Goal: Task Accomplishment & Management: Use online tool/utility

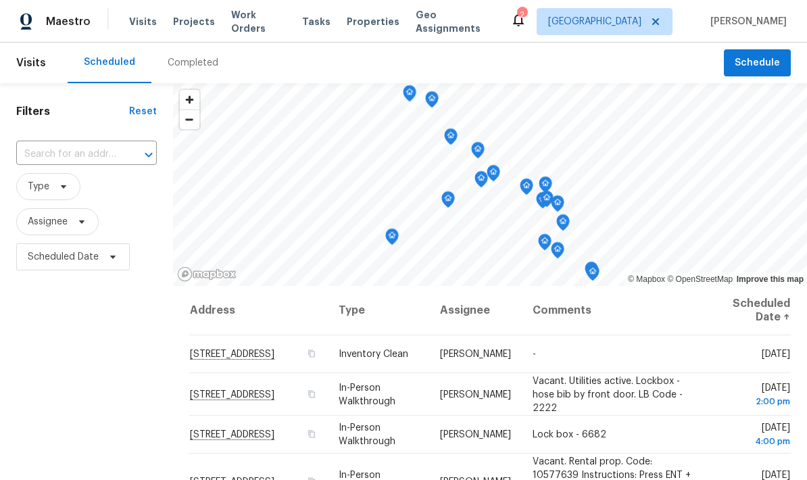
click at [194, 65] on div "Completed" at bounding box center [193, 63] width 51 height 14
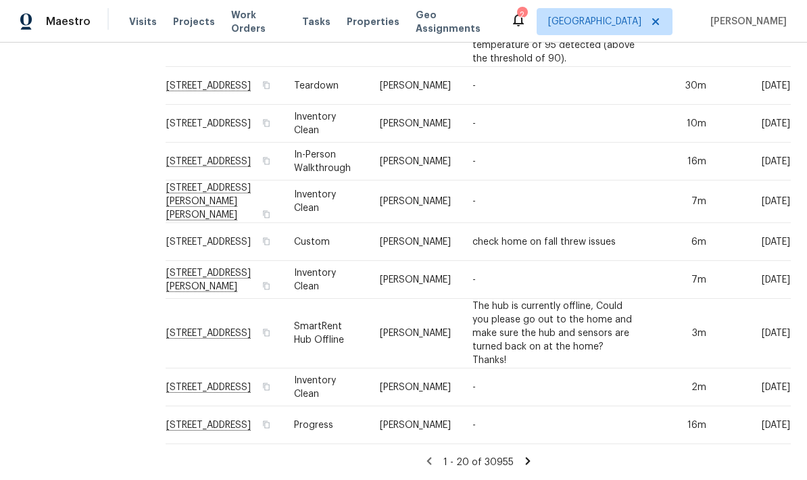
scroll to position [54, 0]
click at [527, 457] on div "1 - 20 of 30955" at bounding box center [477, 462] width 657 height 14
click at [530, 458] on div "1 - 20 of 30955" at bounding box center [477, 462] width 657 height 14
click at [526, 455] on div "1 - 20 of 30955" at bounding box center [477, 462] width 657 height 14
click at [524, 462] on icon at bounding box center [528, 461] width 12 height 12
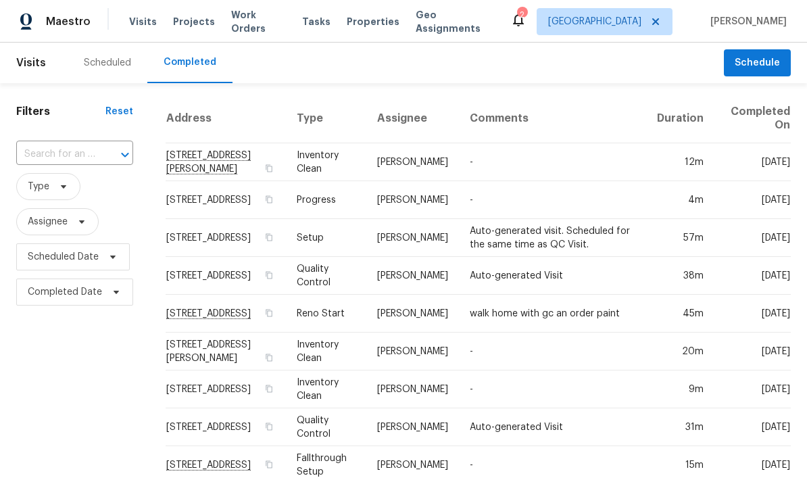
scroll to position [0, 5]
click at [113, 66] on div "Scheduled" at bounding box center [107, 63] width 47 height 14
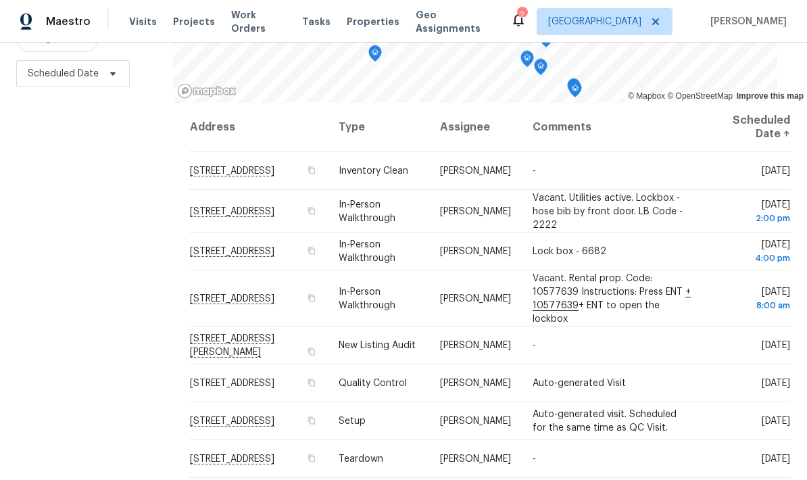
scroll to position [179, 0]
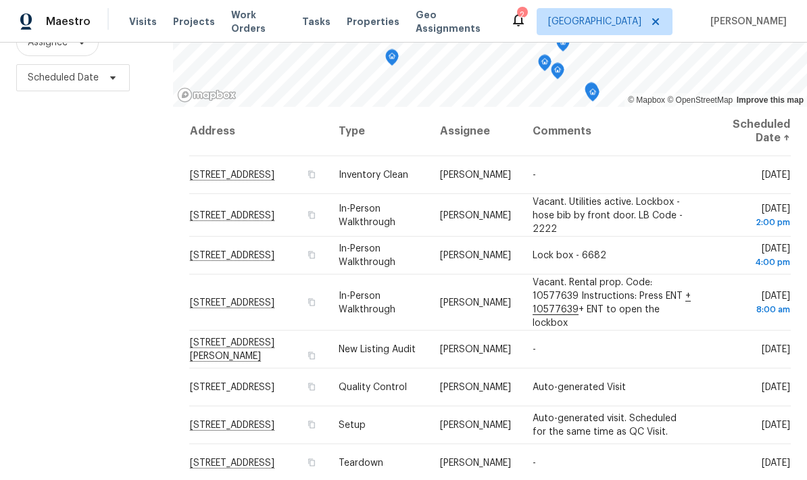
click at [609, 299] on span "Vacant. Rental prop. Code: 10577639 Instructions: Press ENT + 10577639 + ENT to…" at bounding box center [611, 302] width 158 height 50
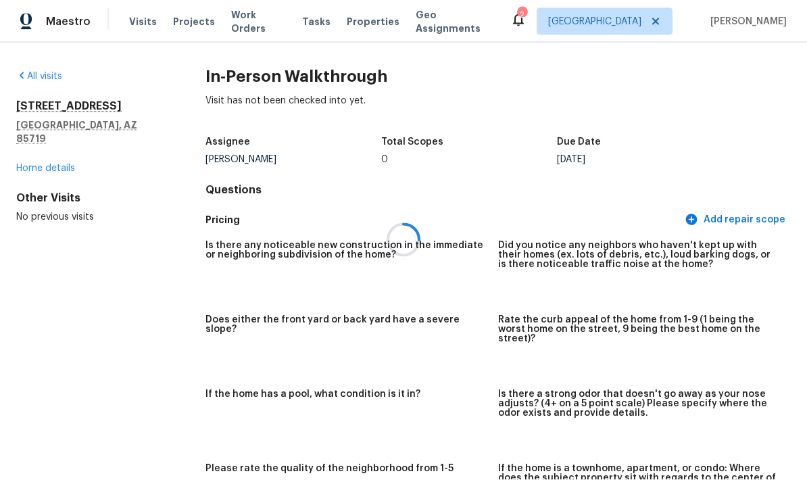
scroll to position [54, 0]
click at [43, 104] on div at bounding box center [403, 240] width 807 height 480
click at [51, 157] on div at bounding box center [403, 240] width 807 height 480
click at [43, 161] on div at bounding box center [403, 240] width 807 height 480
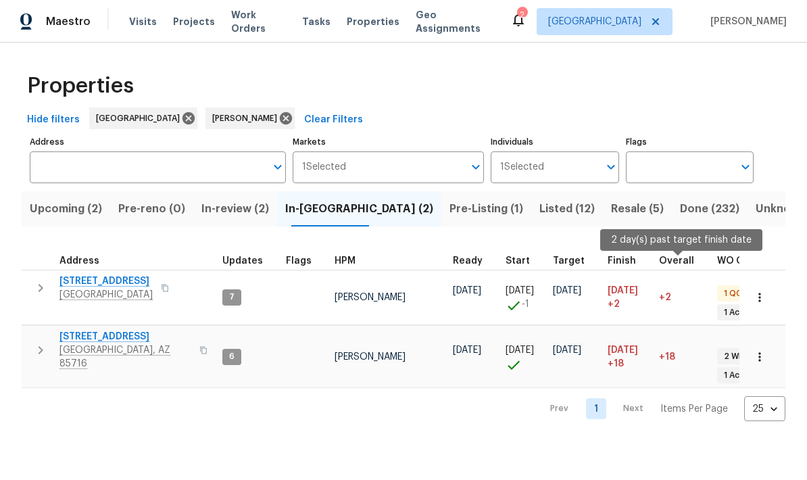
scroll to position [11, 0]
click at [726, 91] on div "Properties" at bounding box center [404, 85] width 764 height 43
click at [539, 207] on span "Listed (12)" at bounding box center [566, 208] width 55 height 19
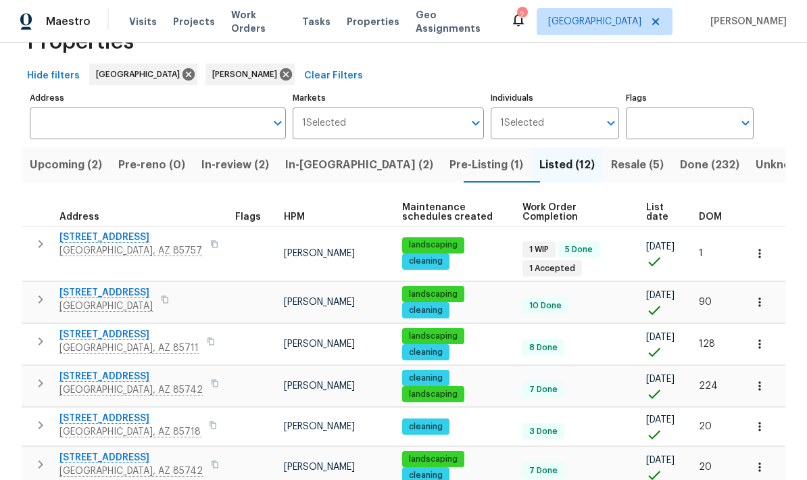
scroll to position [56, 0]
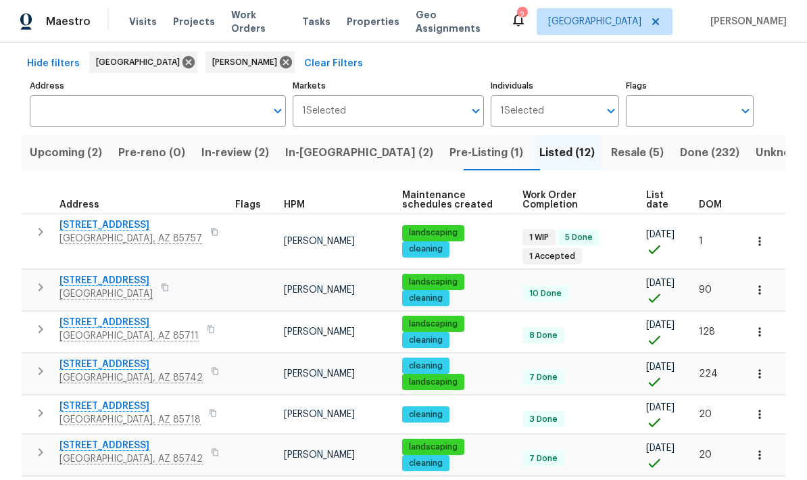
click at [660, 206] on span "List date" at bounding box center [661, 200] width 30 height 19
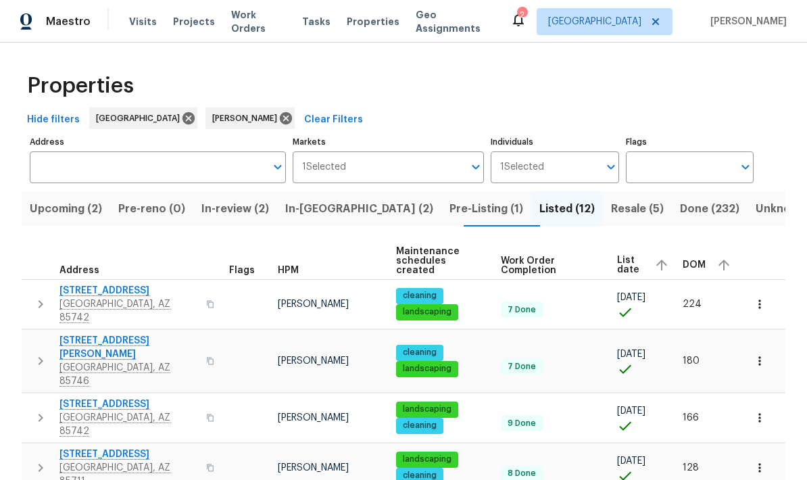
click at [31, 291] on button "button" at bounding box center [40, 304] width 27 height 41
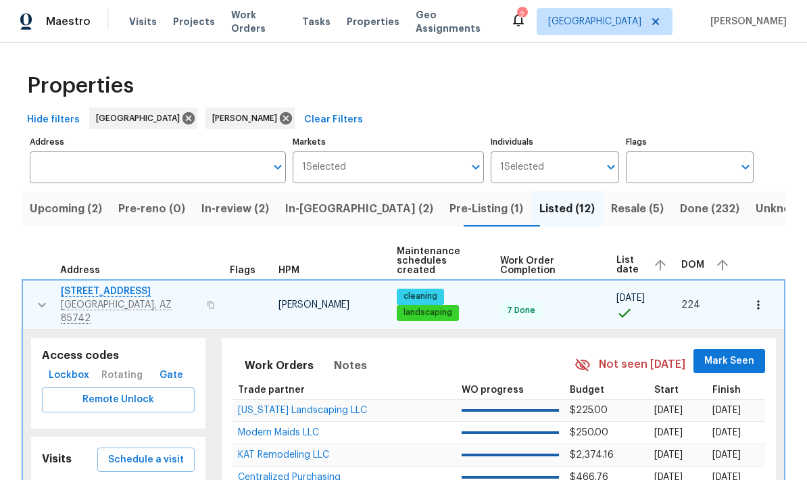
click at [741, 353] on span "Mark Seen" at bounding box center [729, 361] width 50 height 17
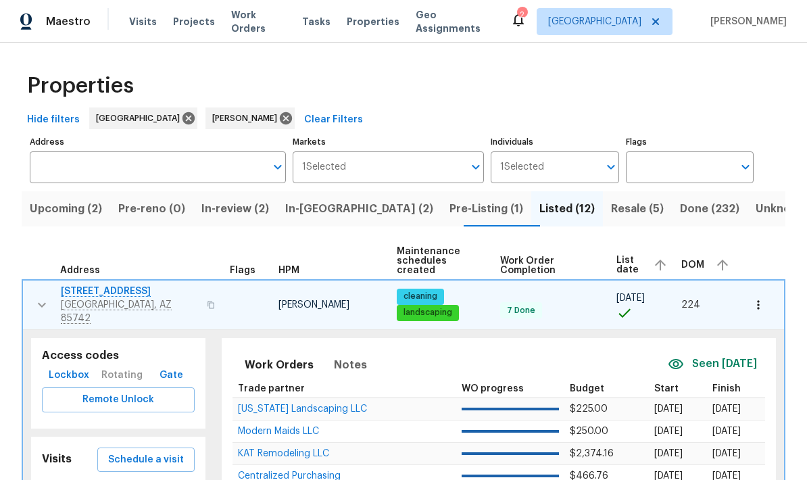
click at [34, 297] on icon "button" at bounding box center [42, 305] width 16 height 16
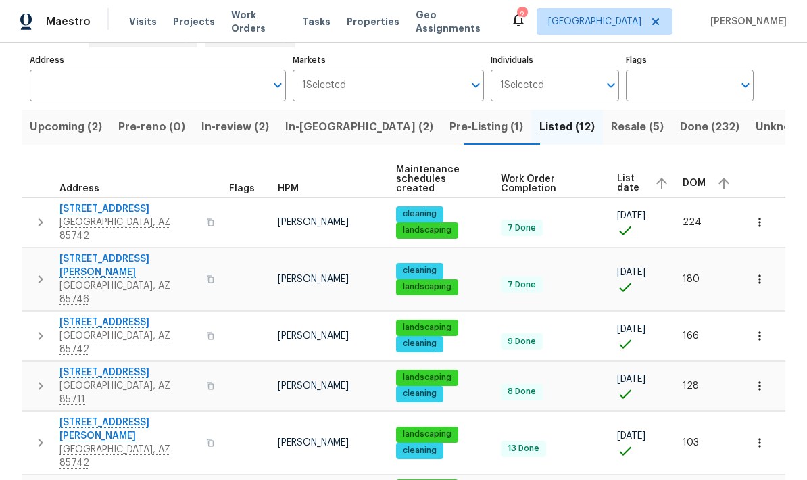
scroll to position [100, 0]
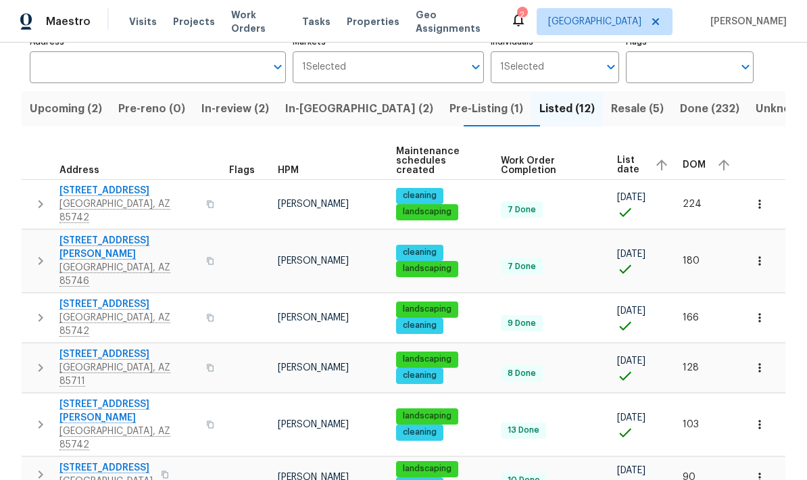
click at [37, 359] on icon "button" at bounding box center [40, 367] width 16 height 16
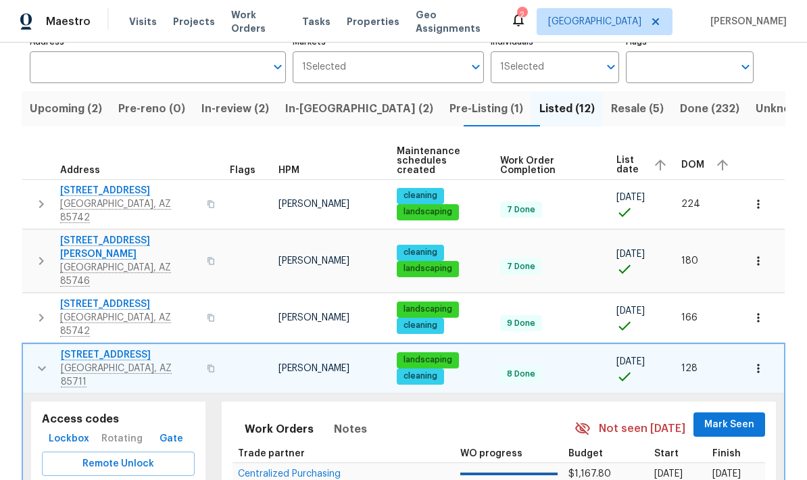
click at [732, 416] on span "Mark Seen" at bounding box center [729, 424] width 50 height 17
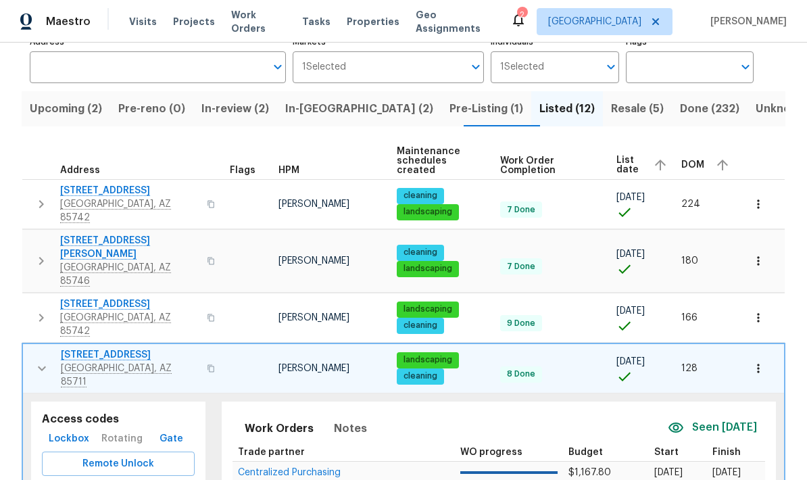
click at [36, 360] on icon "button" at bounding box center [42, 368] width 16 height 16
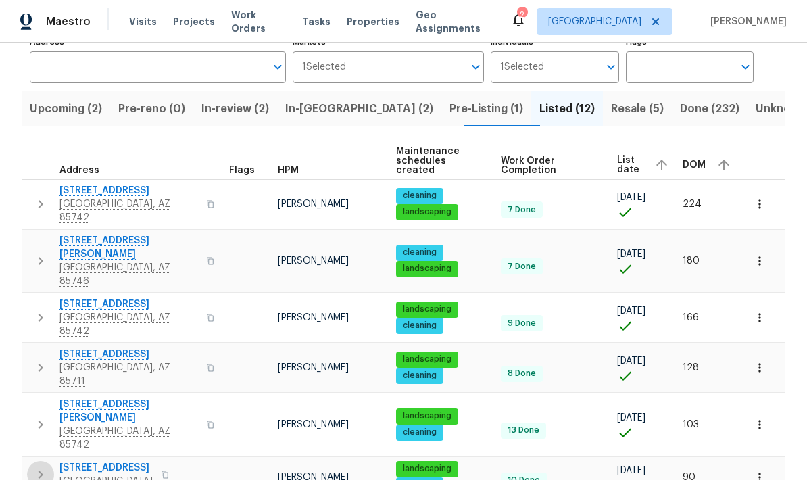
click at [30, 461] on button "button" at bounding box center [40, 474] width 27 height 27
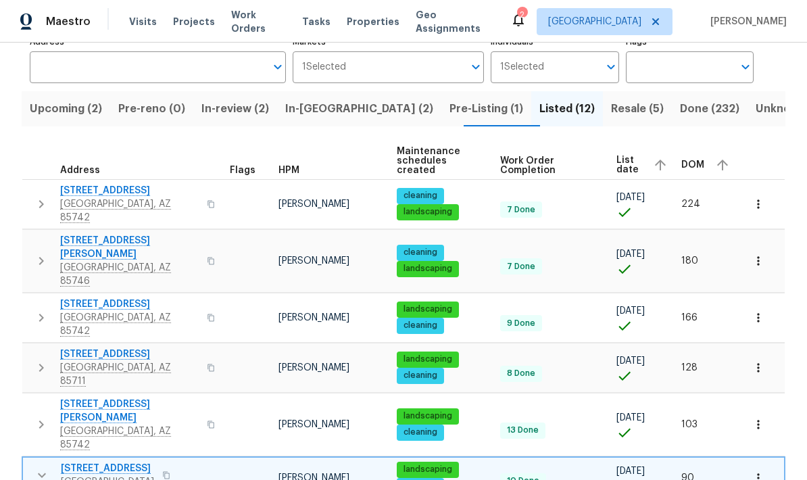
click at [42, 461] on button "button" at bounding box center [41, 474] width 27 height 27
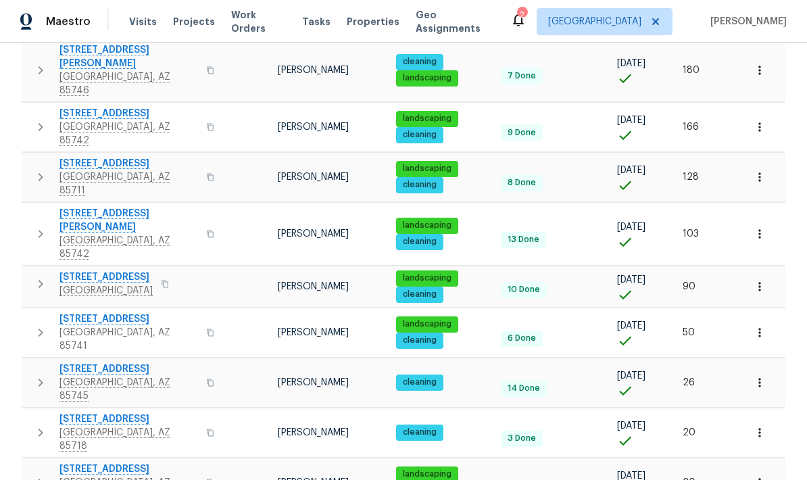
scroll to position [290, 0]
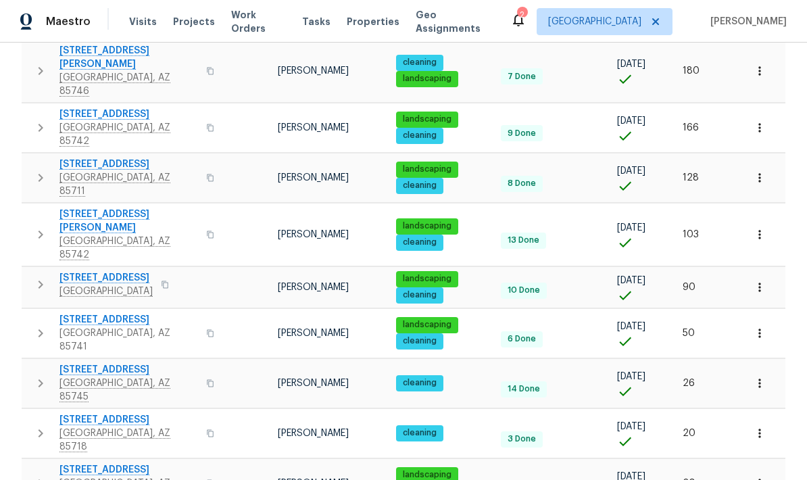
click at [39, 325] on icon "button" at bounding box center [40, 333] width 16 height 16
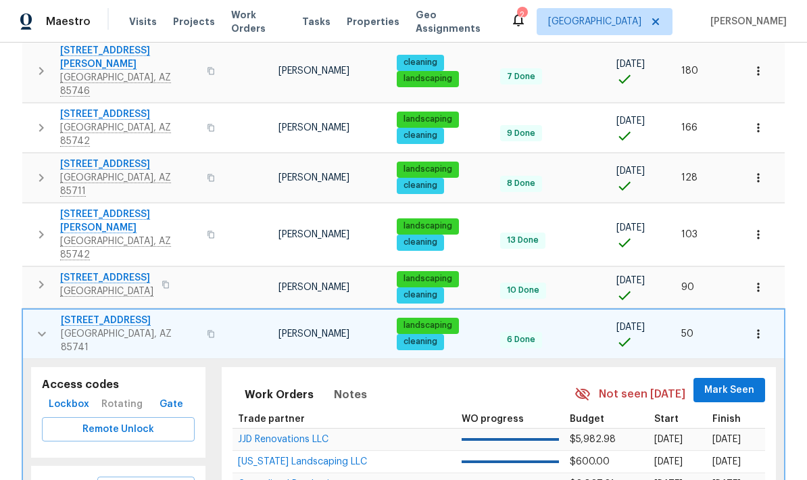
click at [736, 382] on span "Mark Seen" at bounding box center [729, 390] width 50 height 17
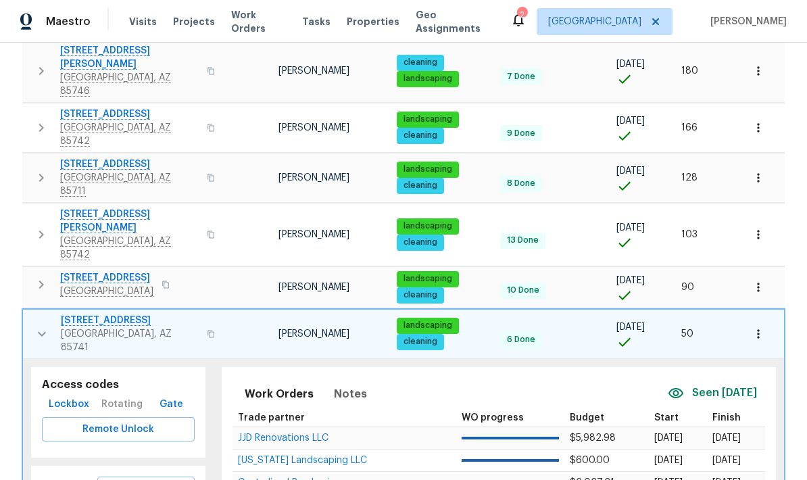
click at [48, 326] on icon "button" at bounding box center [42, 334] width 16 height 16
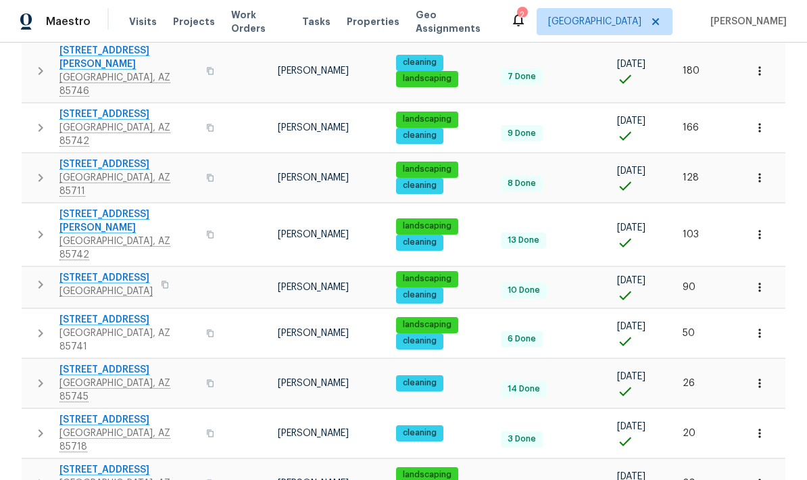
click at [33, 425] on icon "button" at bounding box center [40, 433] width 16 height 16
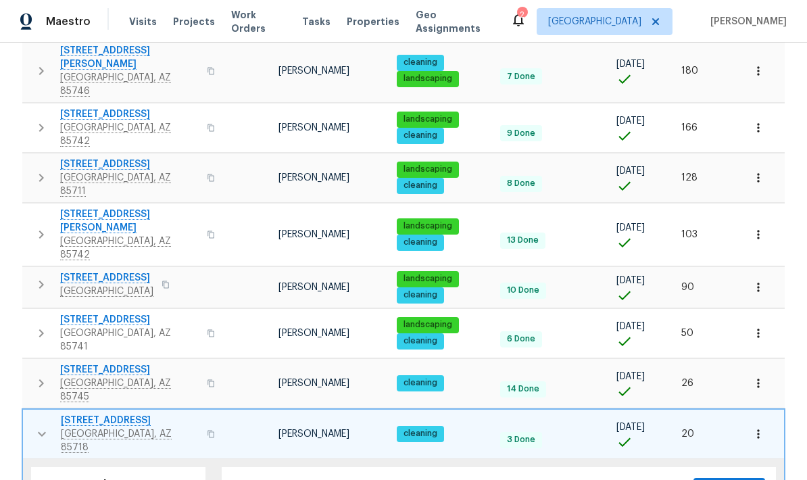
click at [40, 426] on icon "button" at bounding box center [42, 434] width 16 height 16
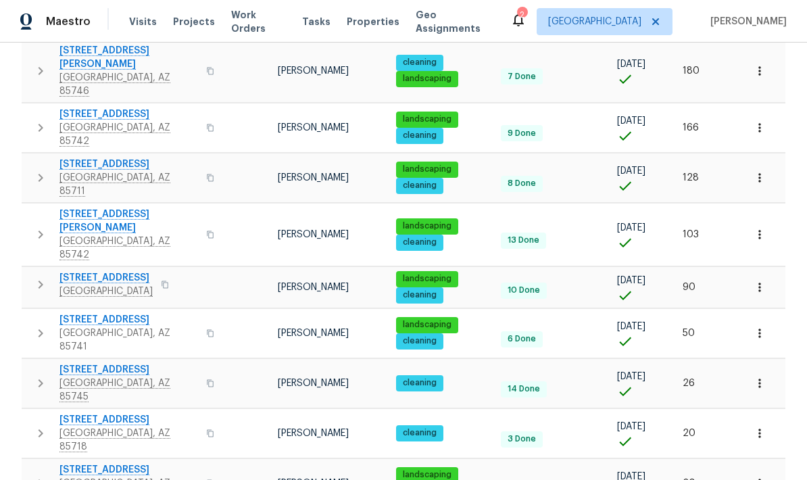
scroll to position [54, 0]
click at [36, 475] on icon "button" at bounding box center [40, 483] width 16 height 16
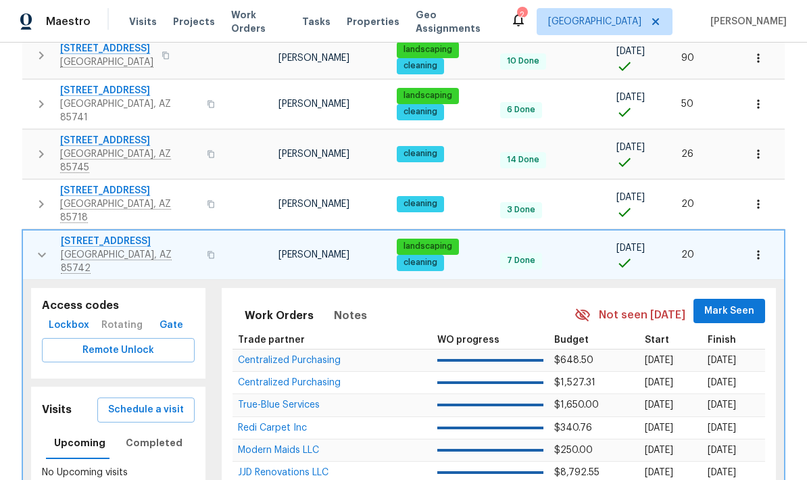
scroll to position [518, 0]
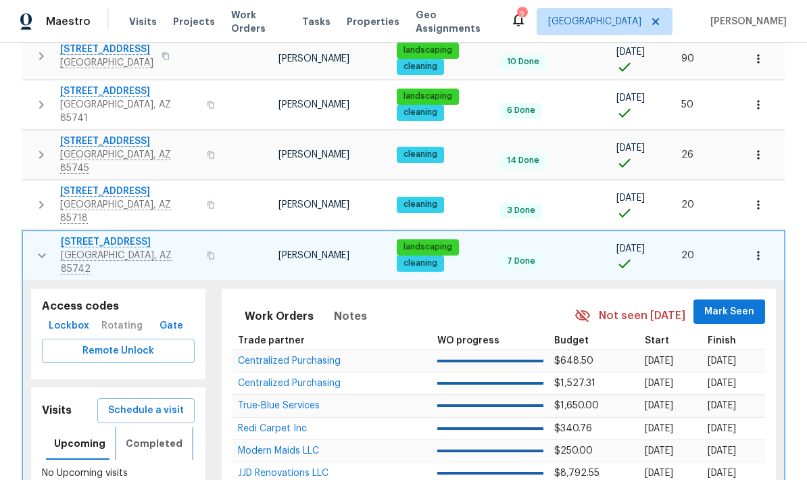
click at [156, 435] on span "Completed" at bounding box center [154, 443] width 57 height 17
click at [52, 235] on button "button" at bounding box center [41, 255] width 27 height 41
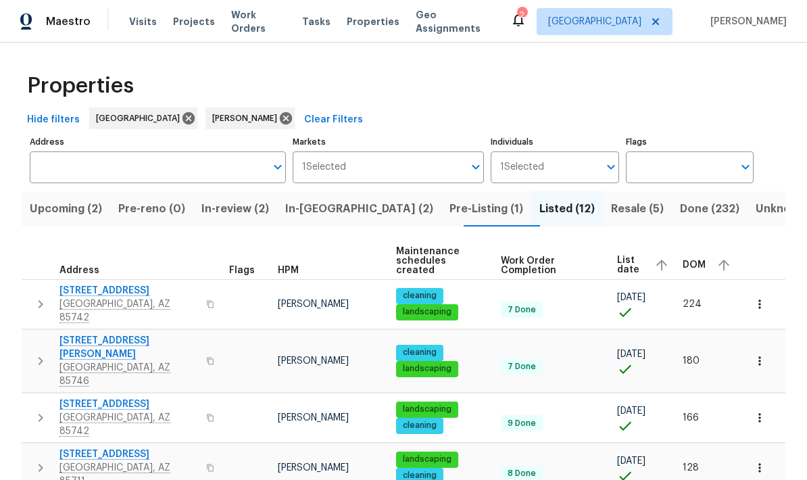
scroll to position [0, 0]
click at [611, 199] on span "Resale (5)" at bounding box center [637, 208] width 53 height 19
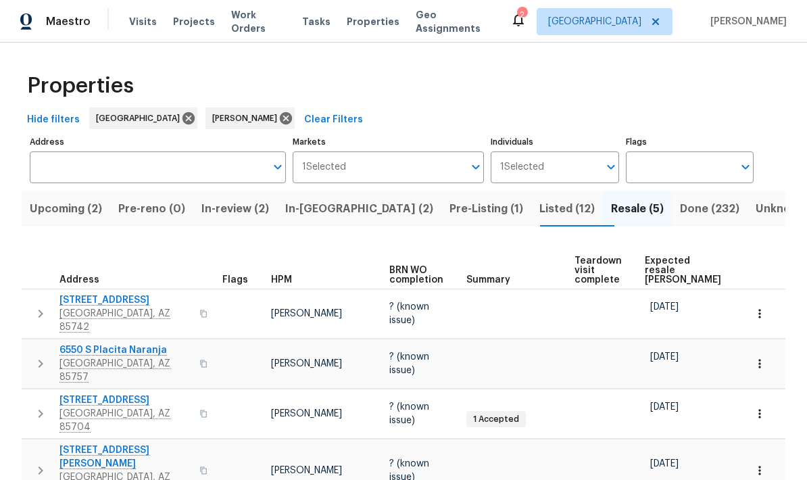
click at [661, 267] on span "Expected resale COE" at bounding box center [683, 270] width 76 height 28
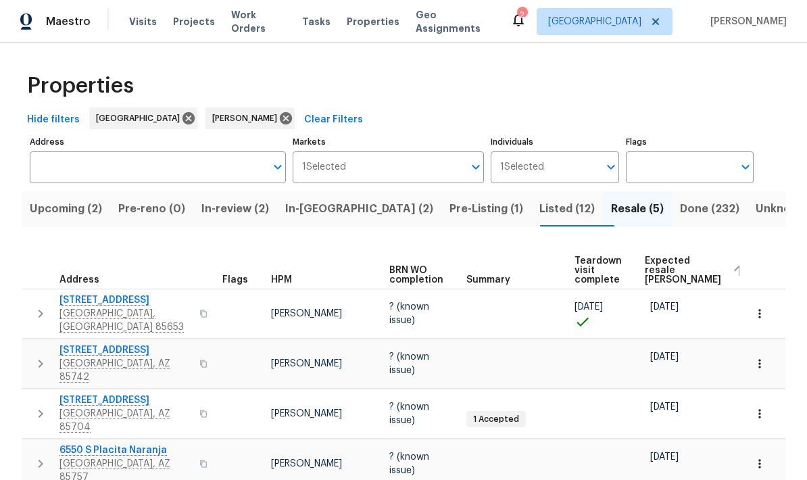
click at [35, 309] on icon "button" at bounding box center [40, 313] width 16 height 16
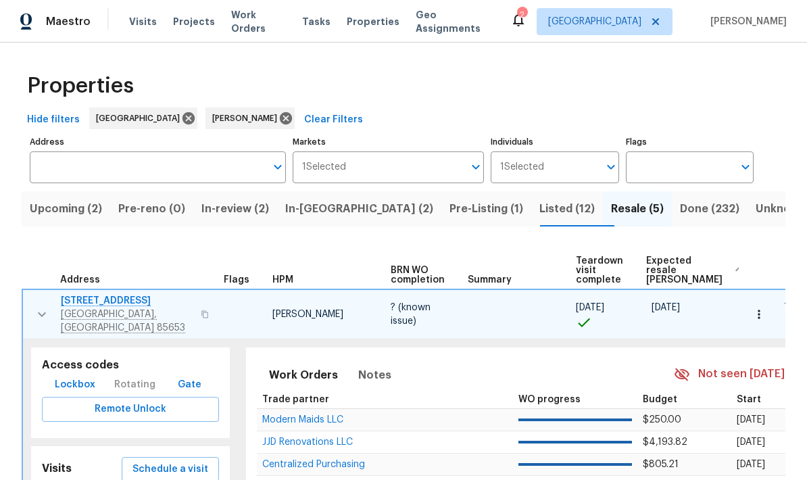
click at [40, 306] on icon "button" at bounding box center [42, 314] width 16 height 16
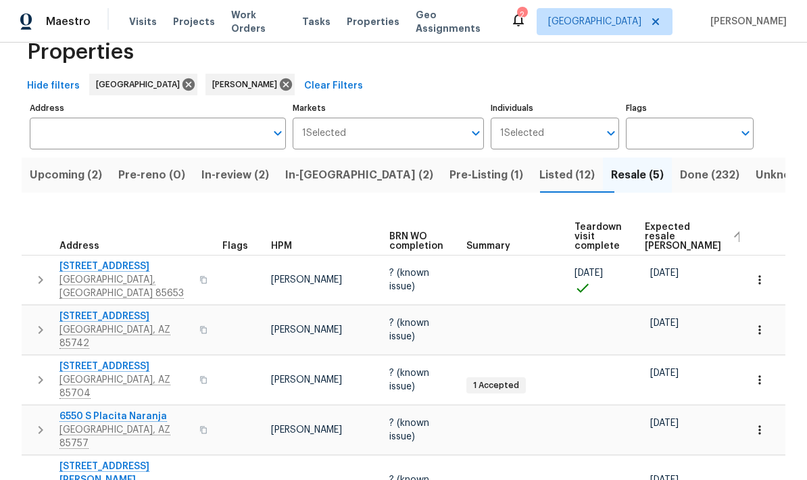
scroll to position [33, 0]
click at [39, 327] on button "button" at bounding box center [40, 330] width 27 height 41
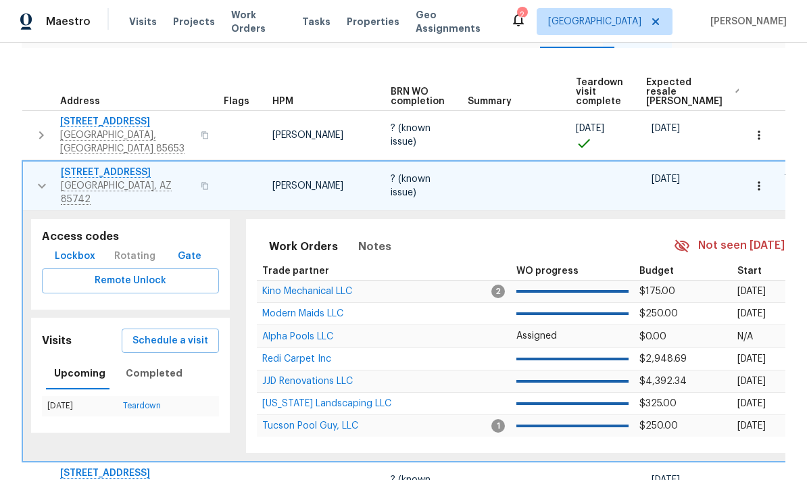
scroll to position [179, 0]
click at [136, 364] on span "Completed" at bounding box center [154, 372] width 57 height 17
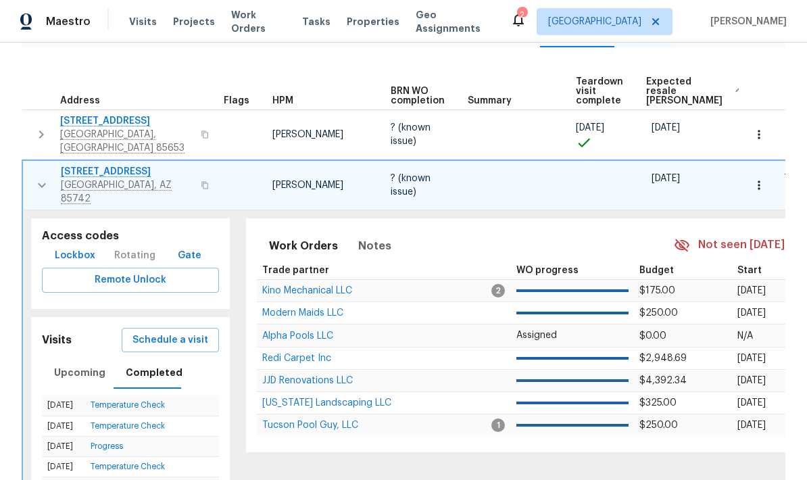
click at [145, 332] on span "Schedule a visit" at bounding box center [170, 340] width 76 height 17
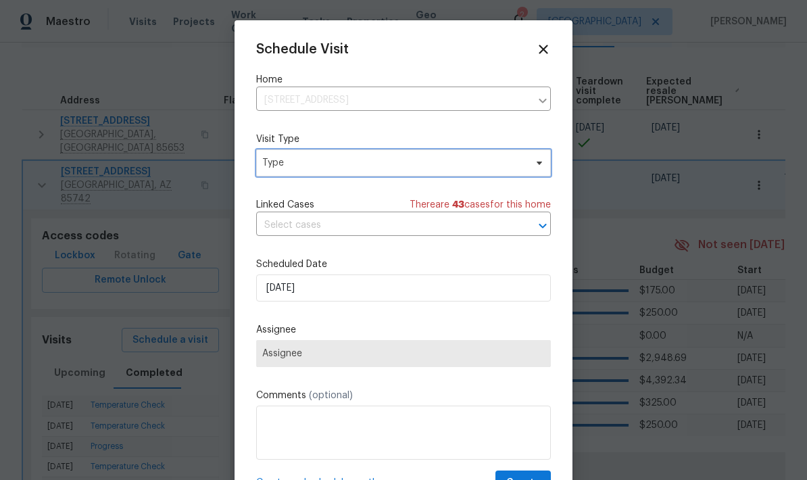
click at [492, 170] on span "Type" at bounding box center [393, 163] width 263 height 14
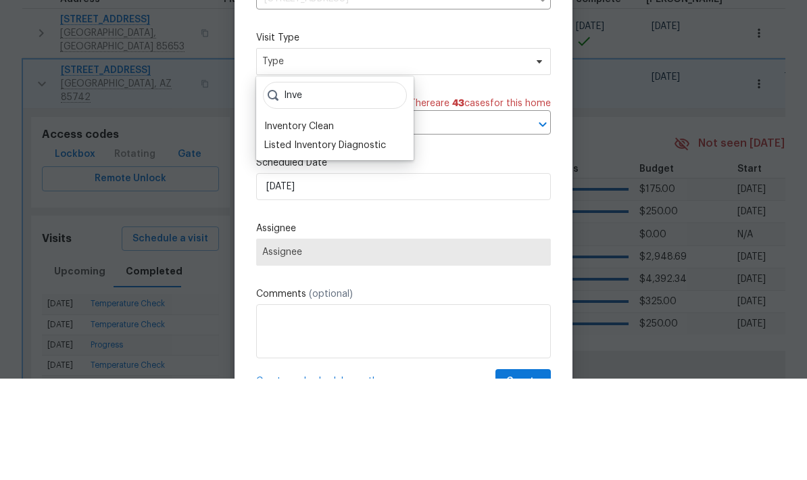
type input "Inve"
click at [331, 221] on div "Inventory Clean" at bounding box center [299, 228] width 70 height 14
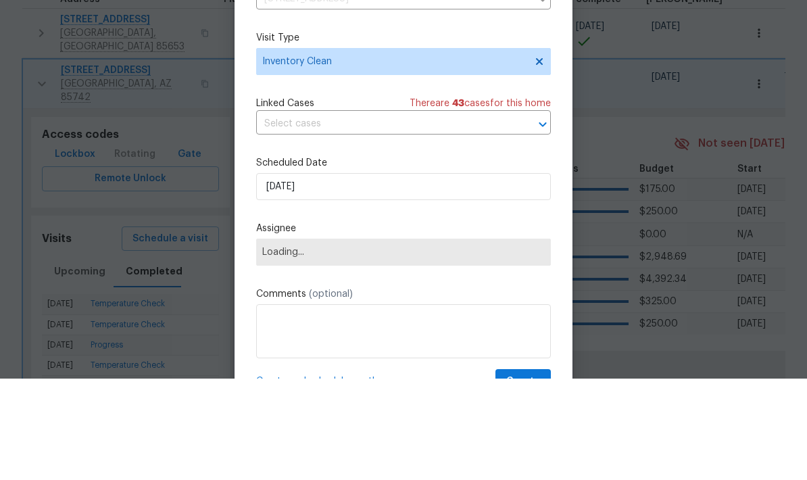
scroll to position [54, 0]
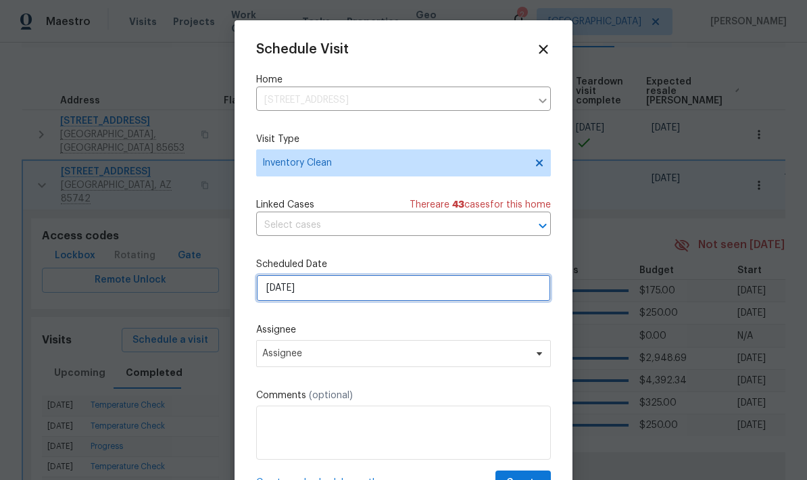
click at [444, 301] on input "9/10/2025" at bounding box center [403, 287] width 295 height 27
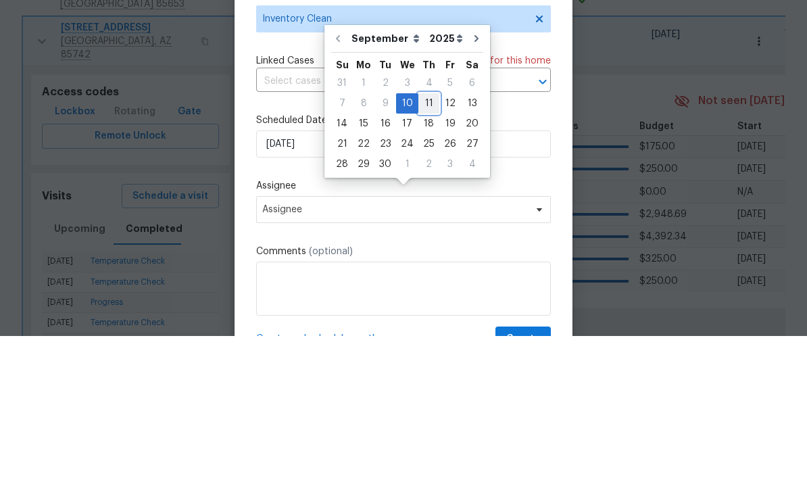
click at [428, 238] on div "11" at bounding box center [428, 247] width 21 height 19
type input "9/11/2025"
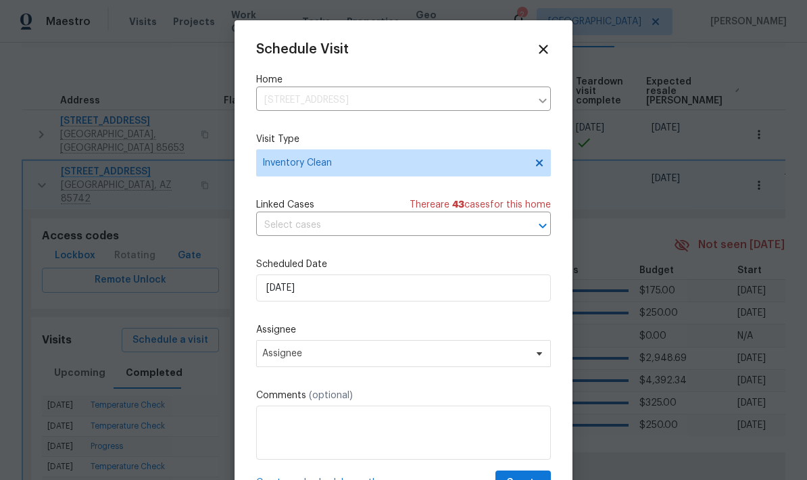
click at [543, 399] on label "Comments (optional)" at bounding box center [403, 396] width 295 height 14
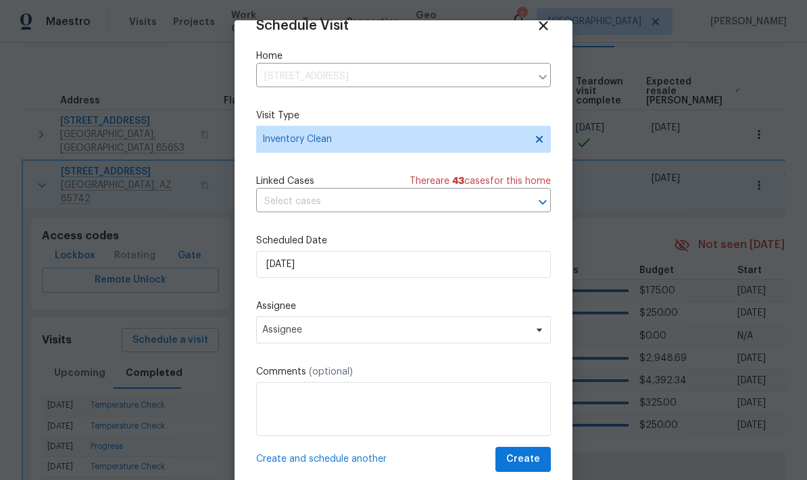
scroll to position [26, 0]
click at [532, 461] on span "Create" at bounding box center [523, 459] width 34 height 17
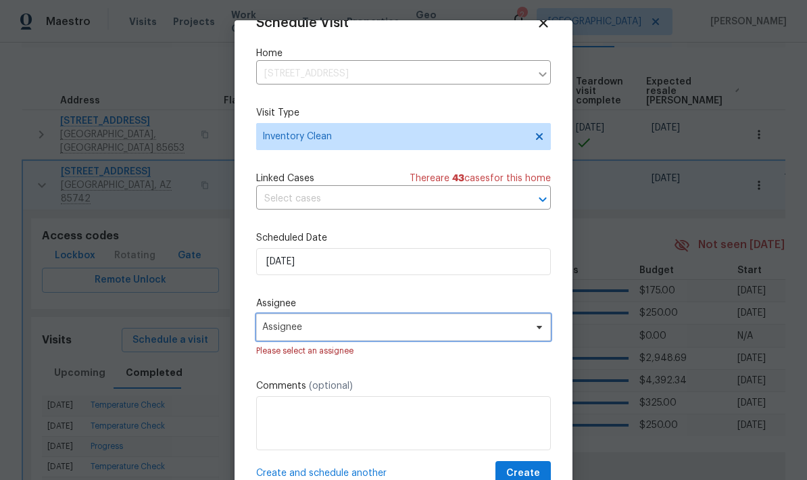
click at [492, 322] on span "Assignee" at bounding box center [403, 327] width 295 height 27
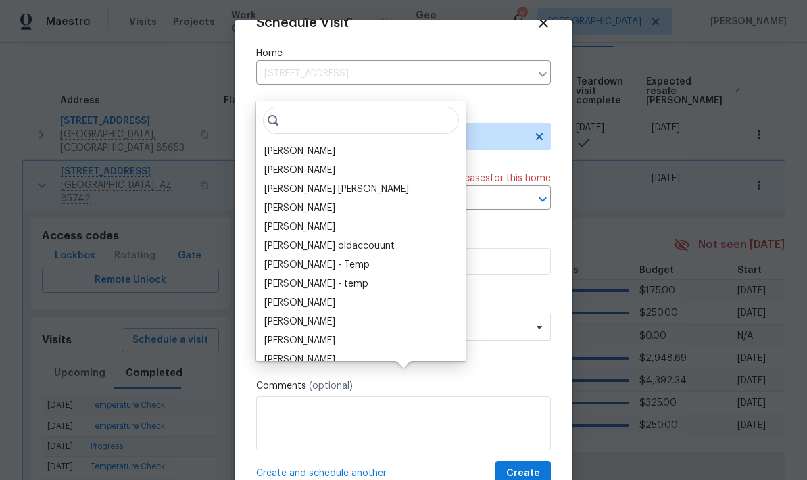
click at [307, 145] on div "[PERSON_NAME]" at bounding box center [299, 152] width 71 height 14
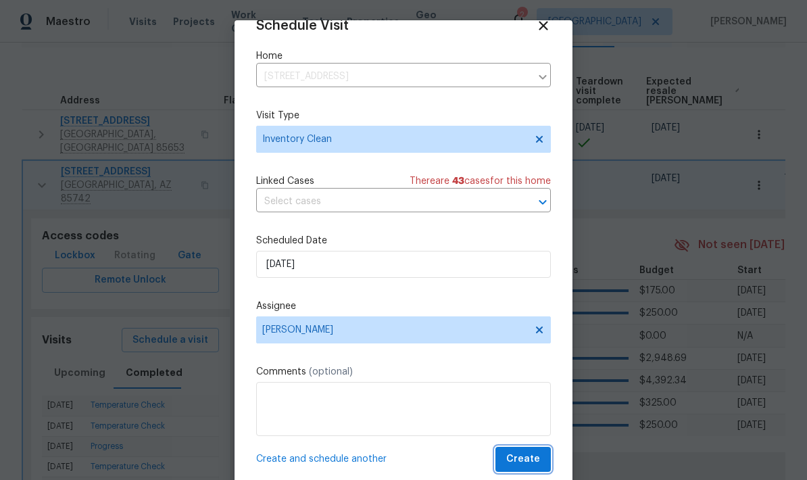
click at [532, 459] on span "Create" at bounding box center [523, 459] width 34 height 17
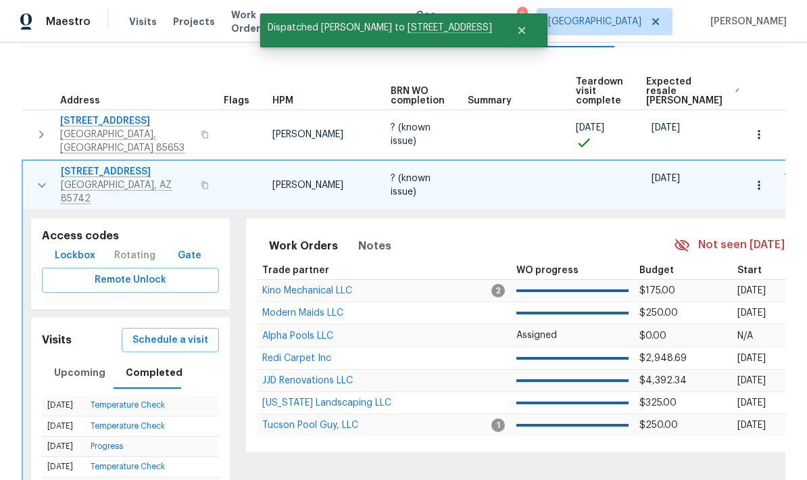
click at [43, 165] on button "button" at bounding box center [41, 185] width 27 height 41
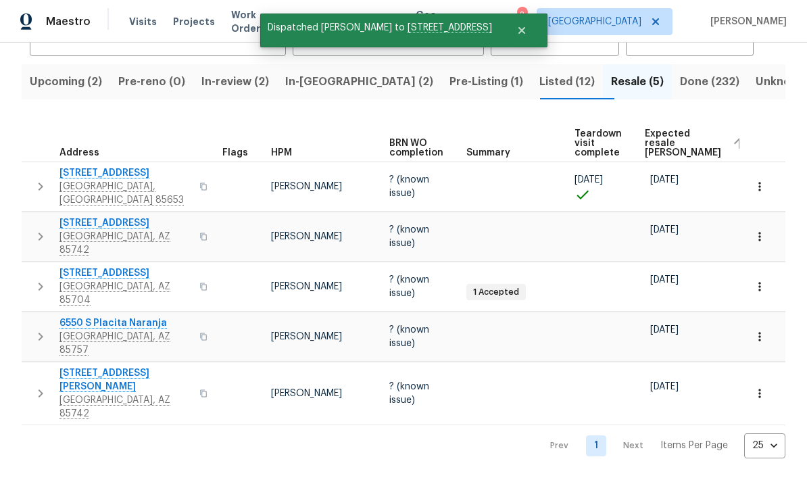
scroll to position [33, 0]
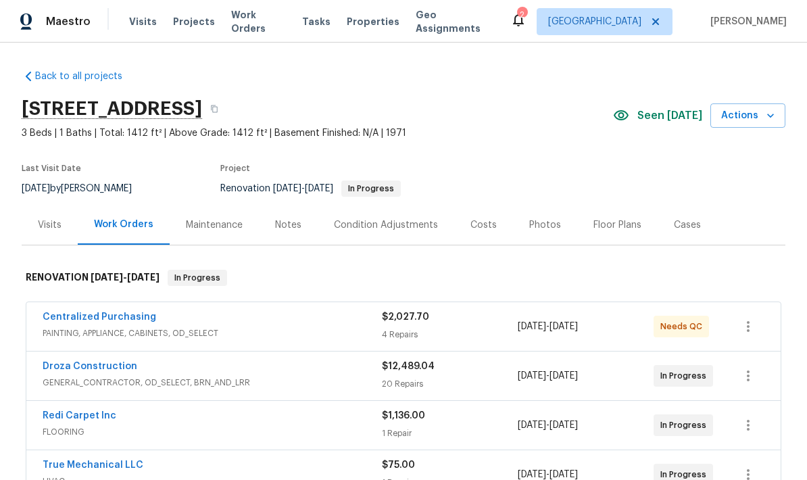
click at [742, 175] on section "1917 W Saxony Rd, Tucson, AZ 85713 3 Beds | 1 Baths | Total: 1412 ft² | Above G…" at bounding box center [404, 148] width 764 height 114
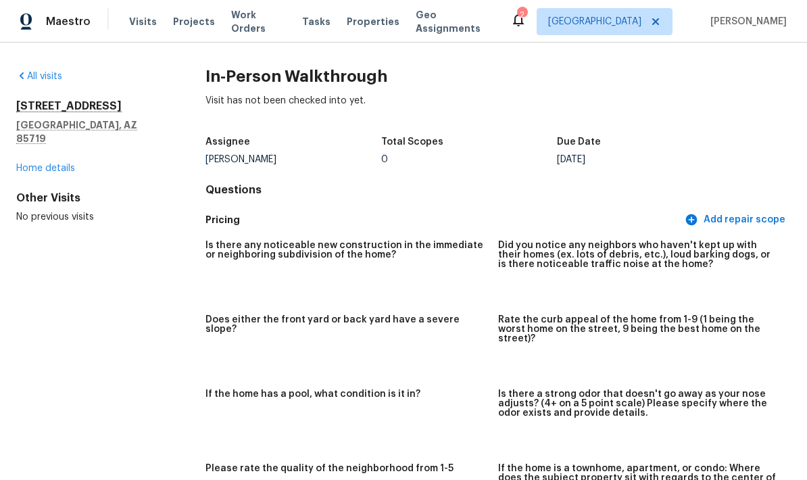
click at [34, 90] on div "All visits [STREET_ADDRESS] Home details Other Visits No previous visits" at bounding box center [89, 147] width 146 height 154
click at [42, 66] on div "All visits [STREET_ADDRESS] Home details Other Visits No previous visits In-Per…" at bounding box center [403, 261] width 807 height 437
click at [45, 164] on link "Home details" at bounding box center [45, 168] width 59 height 9
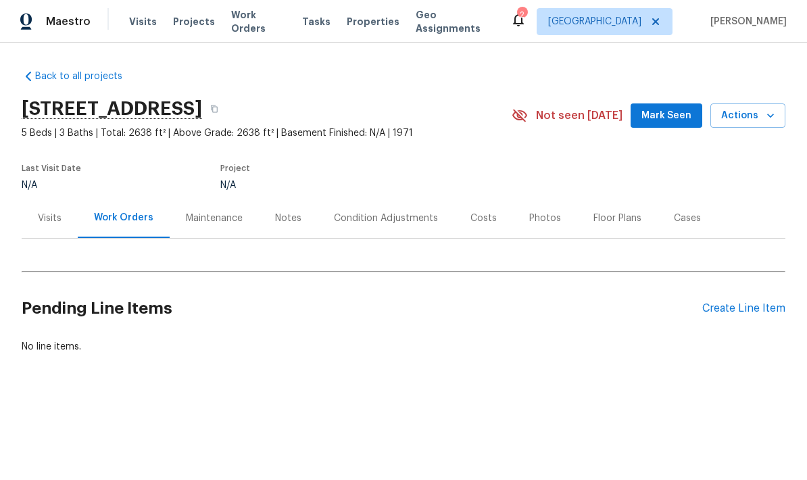
click at [403, 110] on div "[STREET_ADDRESS]" at bounding box center [267, 108] width 490 height 35
click at [226, 111] on button "button" at bounding box center [214, 109] width 24 height 24
